Goal: Contribute content: Add original content to the website for others to see

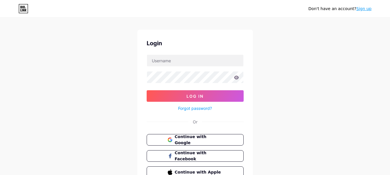
scroll to position [29, 0]
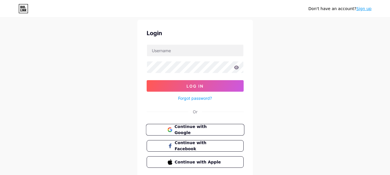
click at [188, 130] on span "Continue with Google" at bounding box center [198, 130] width 48 height 12
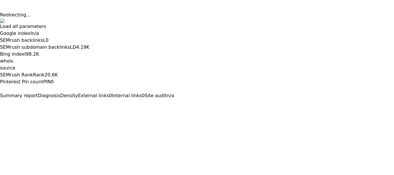
click at [0, 104] on button at bounding box center [0, 104] width 0 height 0
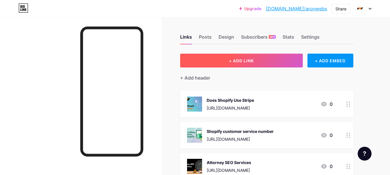
click at [250, 59] on span "+ ADD LINK" at bounding box center [241, 60] width 25 height 5
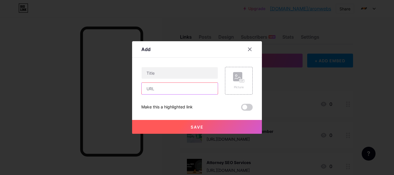
click at [157, 89] on input "text" at bounding box center [180, 89] width 76 height 12
paste input "[URL][DOMAIN_NAME]"
type input "[URL][DOMAIN_NAME]"
paste input "[URL][DOMAIN_NAME]"
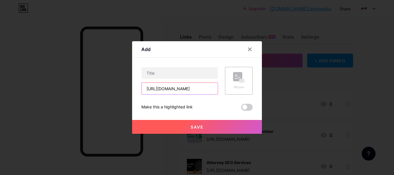
type input "[URL][DOMAIN_NAME]"
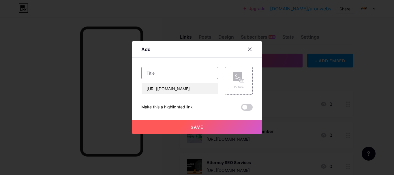
click at [164, 75] on input "text" at bounding box center [180, 73] width 76 height 12
paste input "Top React Development Services for Building Web Applications"
type input "Top React Development Services for Building Web Applications"
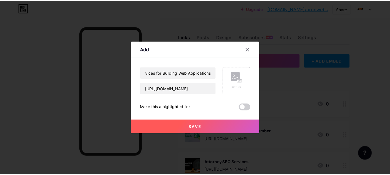
scroll to position [0, 0]
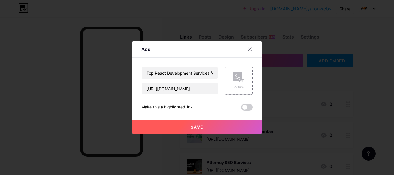
click at [236, 80] on rect at bounding box center [237, 76] width 9 height 9
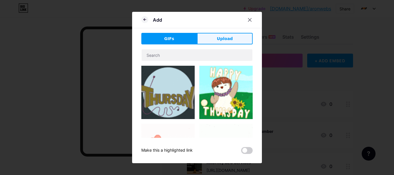
click at [212, 38] on button "Upload" at bounding box center [225, 39] width 56 height 12
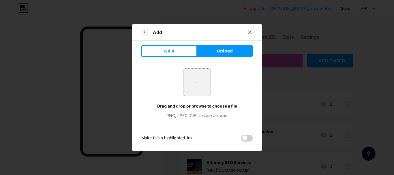
click at [188, 82] on input "file" at bounding box center [196, 82] width 27 height 27
type input "C:\fakepath\Untitled (2240 x 1260 px) (12).png"
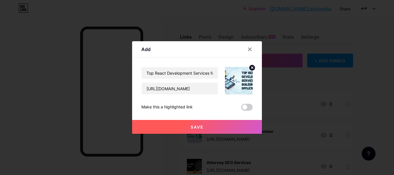
click at [202, 125] on button "Save" at bounding box center [197, 127] width 130 height 14
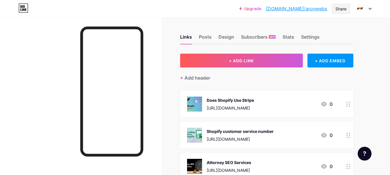
click at [336, 9] on div "Share" at bounding box center [340, 9] width 11 height 6
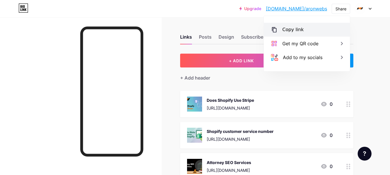
click at [293, 29] on div "Copy link" at bounding box center [292, 29] width 21 height 7
